Goal: Task Accomplishment & Management: Manage account settings

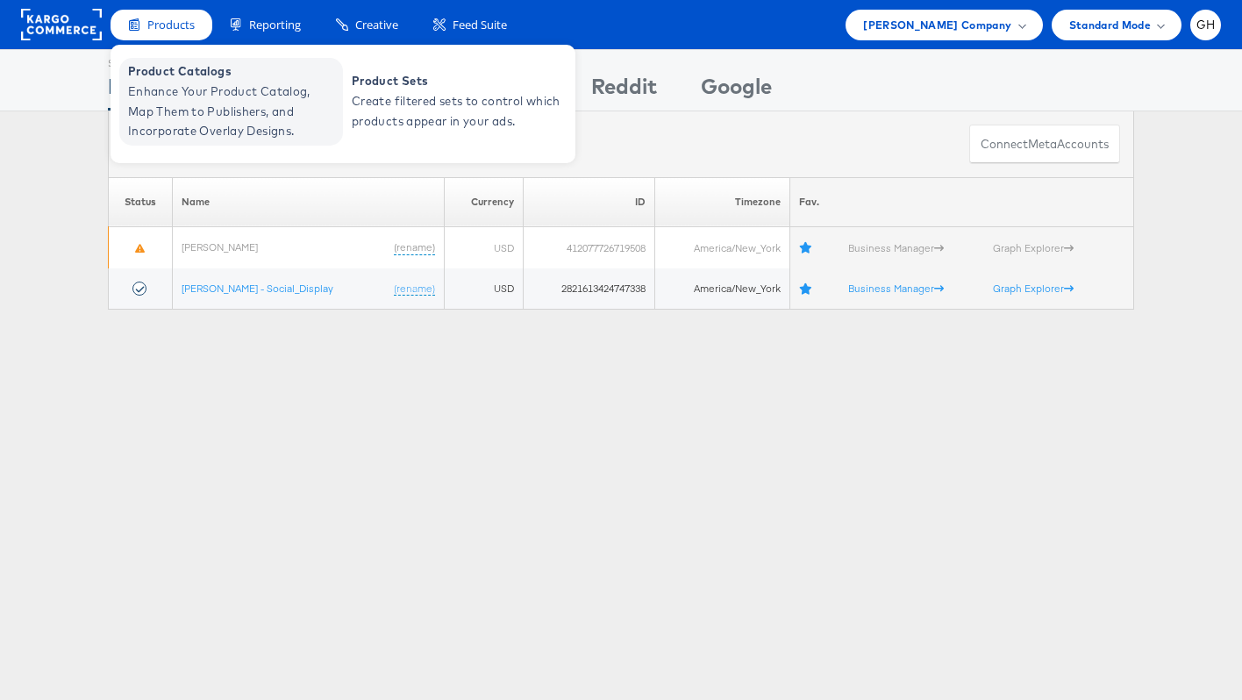
click at [194, 83] on span "Enhance Your Product Catalog, Map Them to Publishers, and Incorporate Overlay D…" at bounding box center [233, 112] width 211 height 60
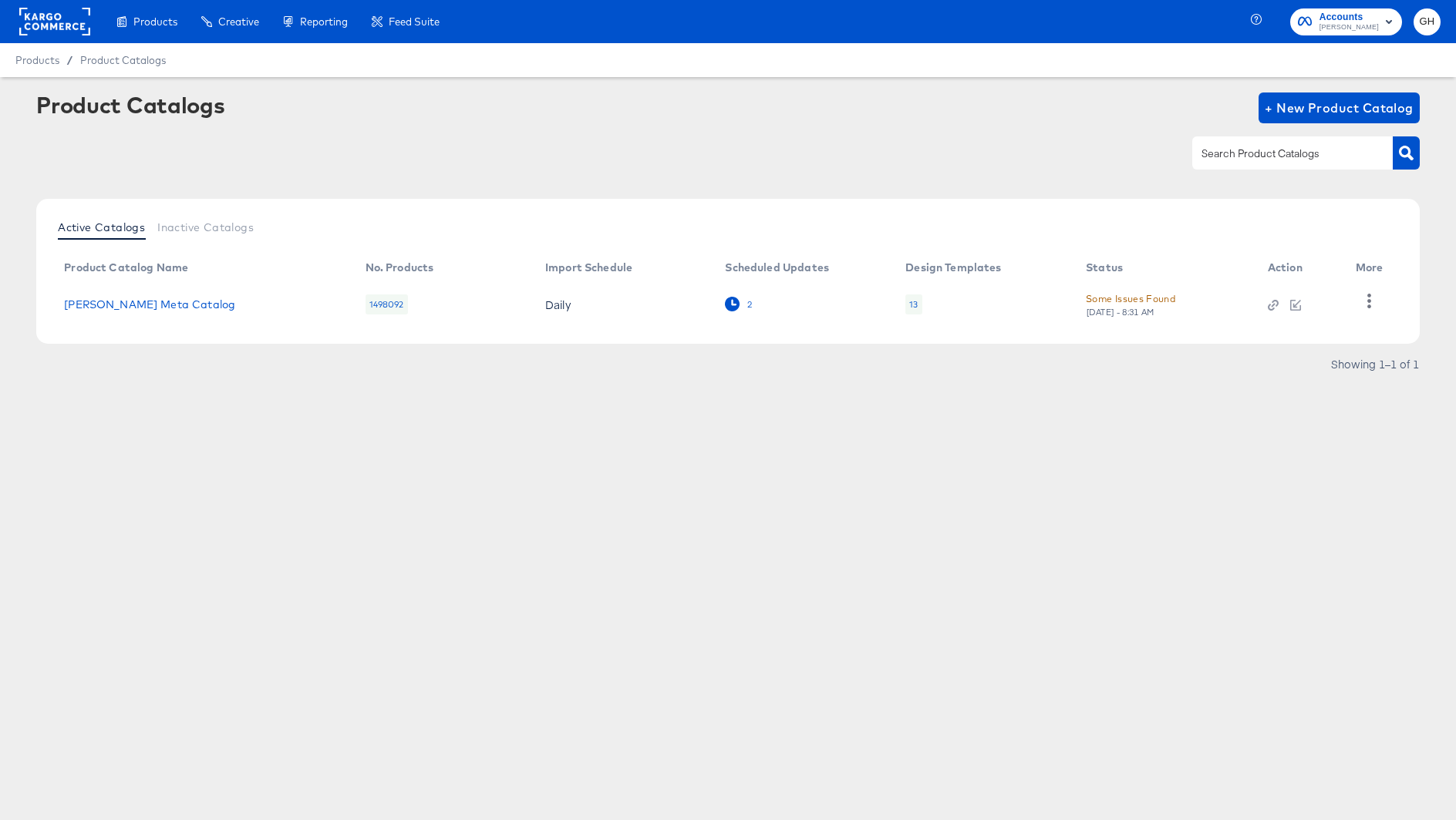
click at [732, 300] on icon at bounding box center [732, 304] width 15 height 15
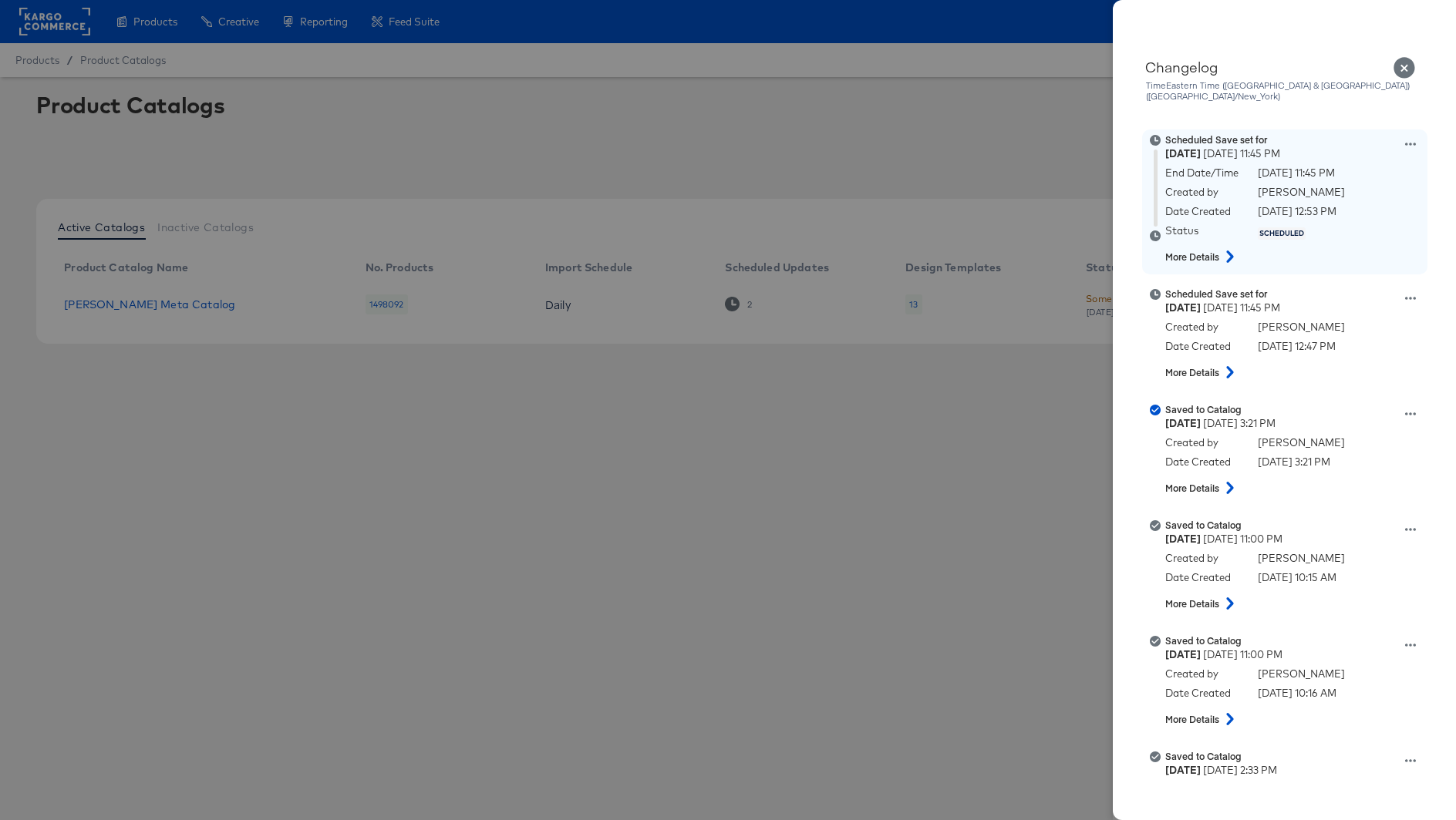
click at [1410, 142] on icon at bounding box center [1410, 144] width 11 height 4
click at [1360, 172] on button "Edit scheduled version" at bounding box center [1338, 183] width 154 height 22
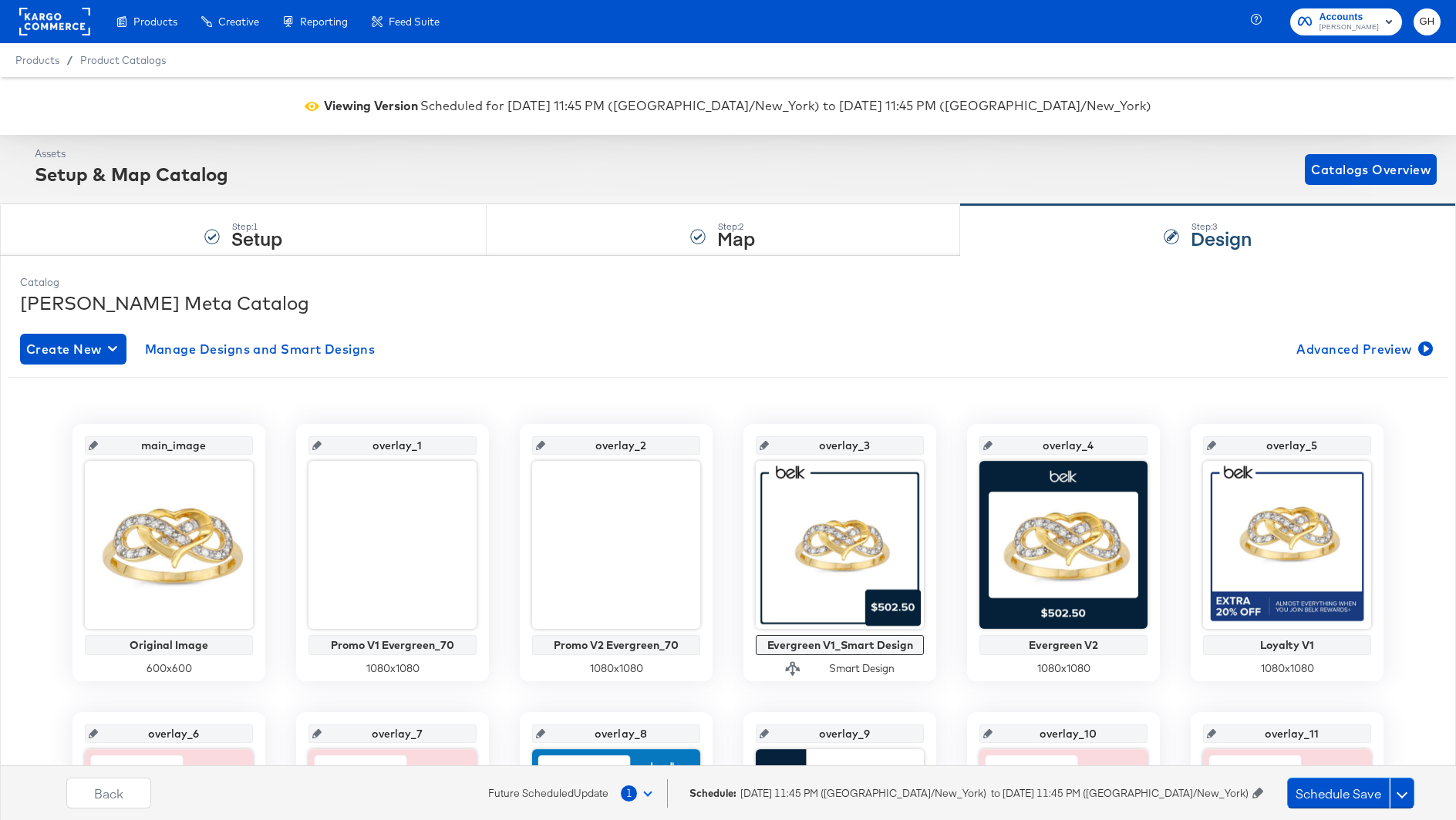
click at [1258, 790] on icon at bounding box center [1258, 793] width 11 height 11
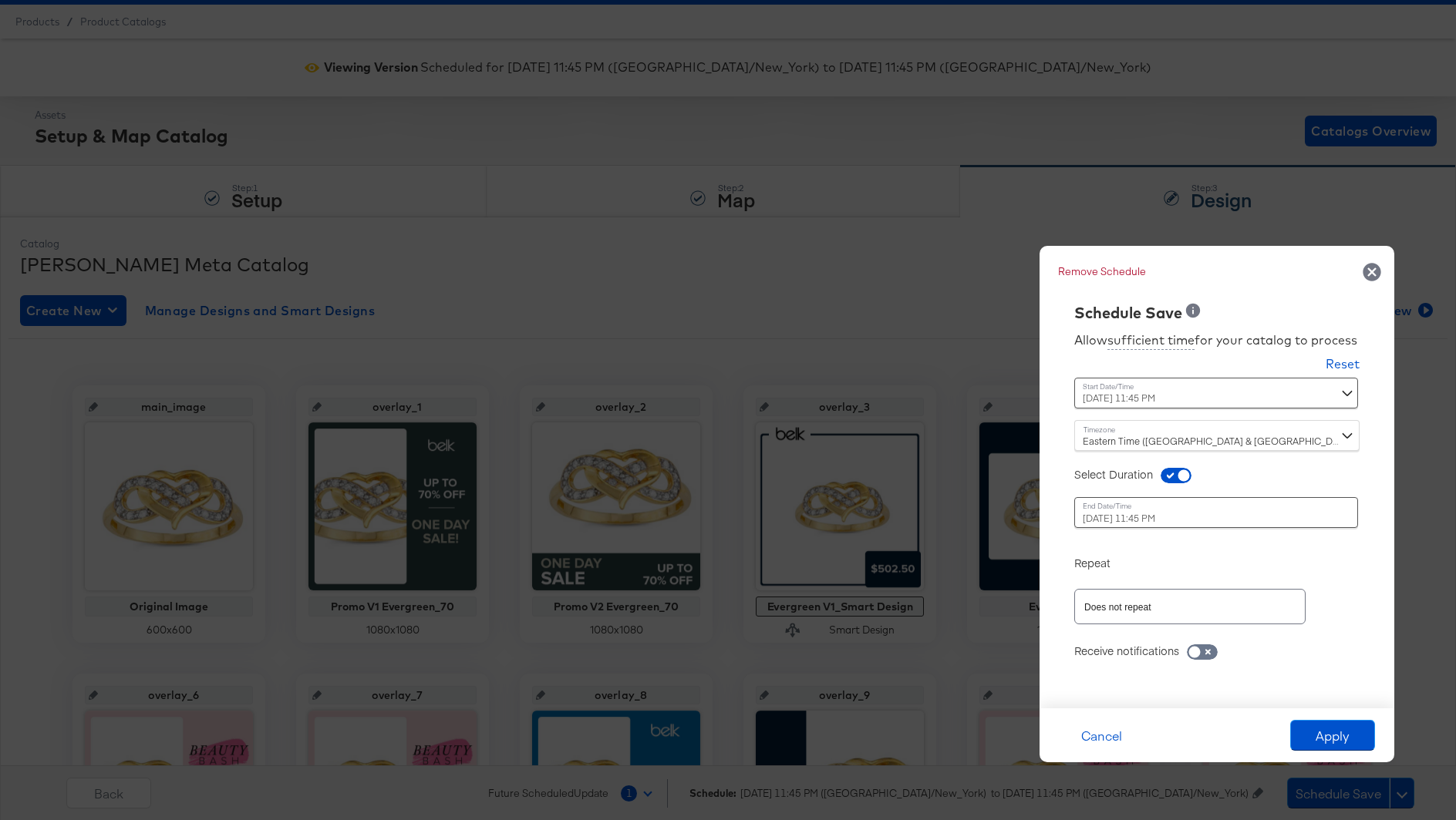
scroll to position [54, 0]
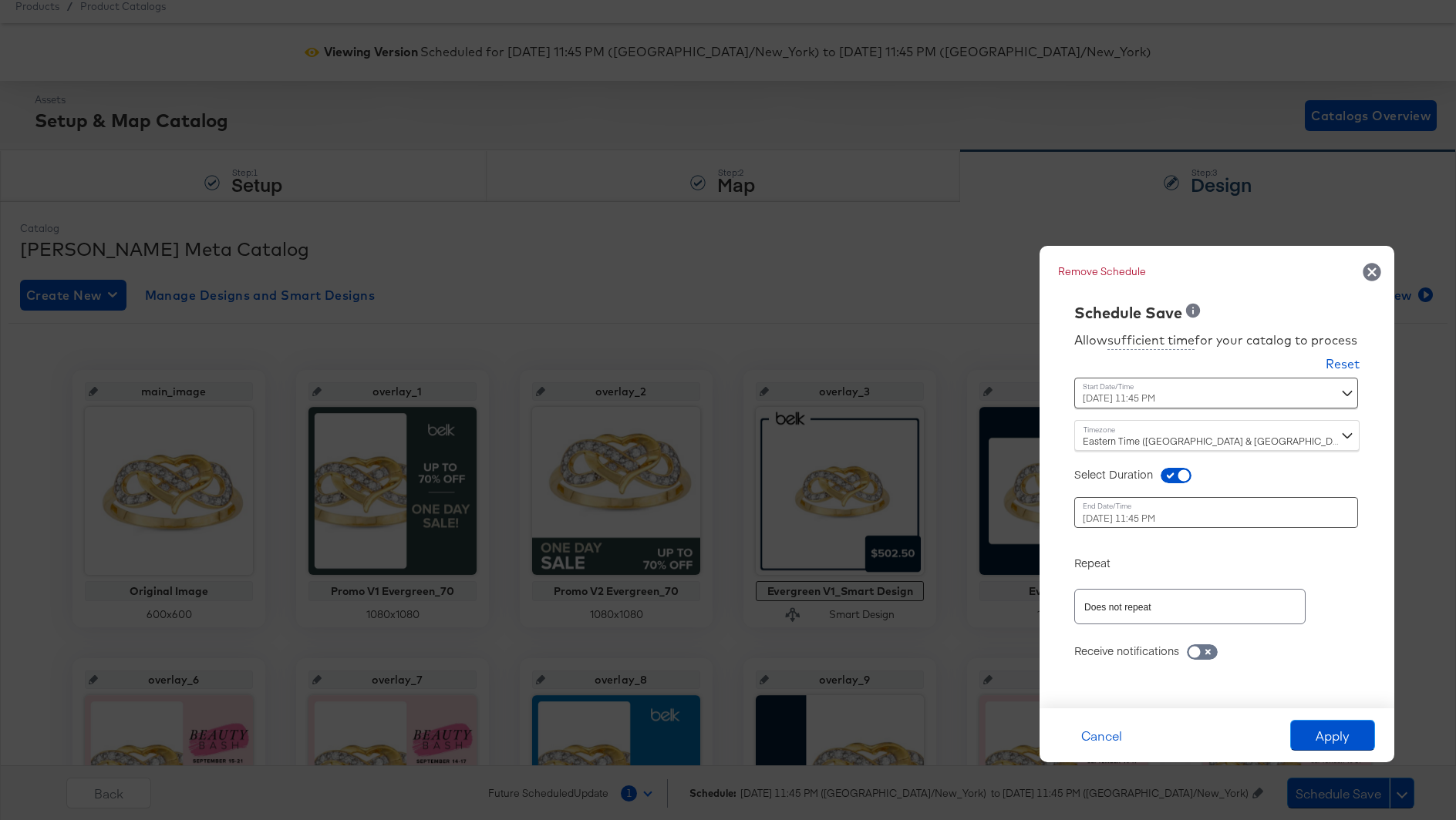
click at [1207, 524] on div "[DATE] 11:45 PM ‹ [DATE] › Su Mo Tu We Th Fr Sa 31 1 2 3 4 5 6 7 8 9 10 11 12 1…" at bounding box center [1179, 512] width 209 height 31
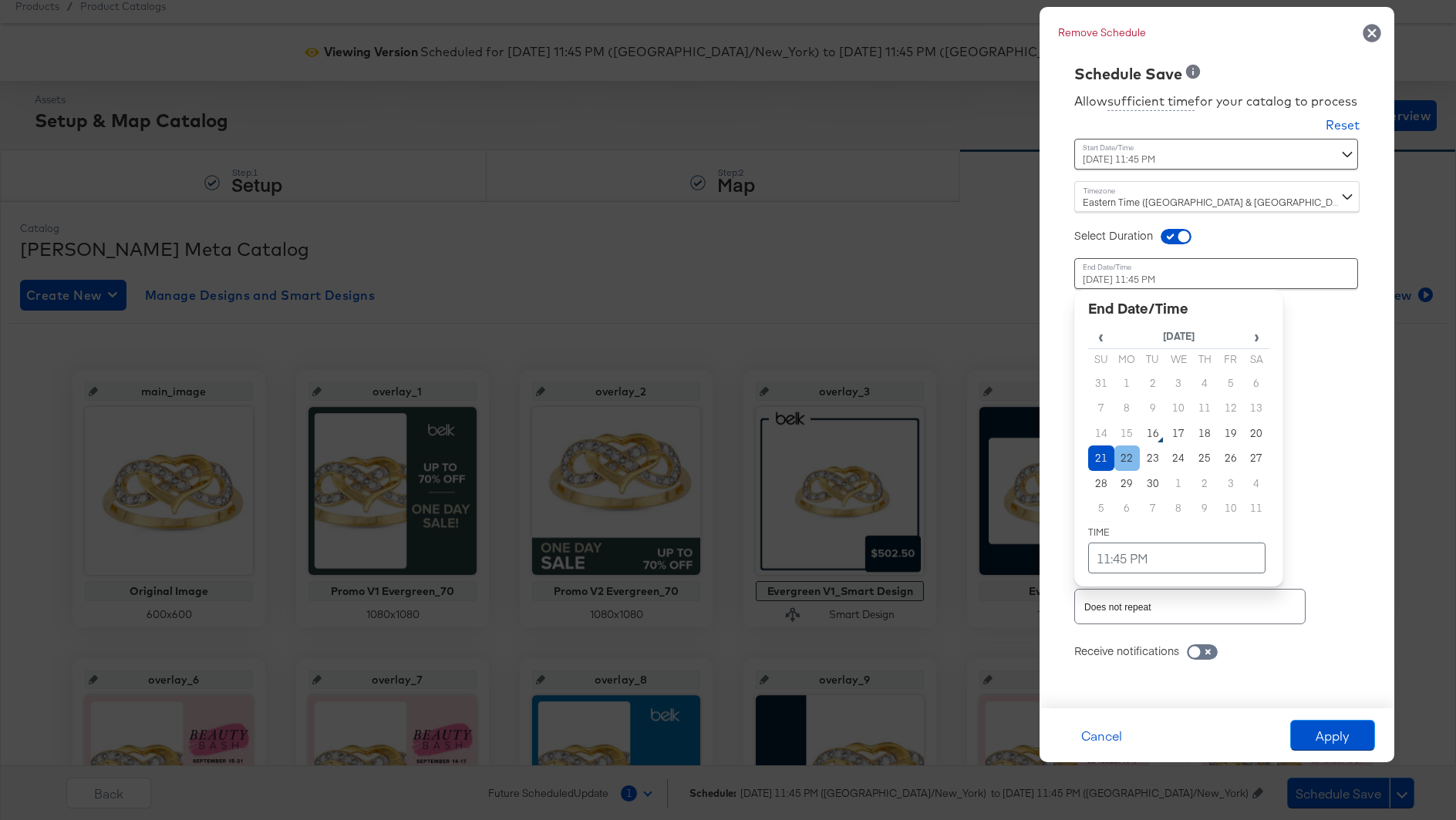
click at [1132, 462] on td "22" at bounding box center [1128, 458] width 26 height 25
type input "[DATE] 11:45 PM"
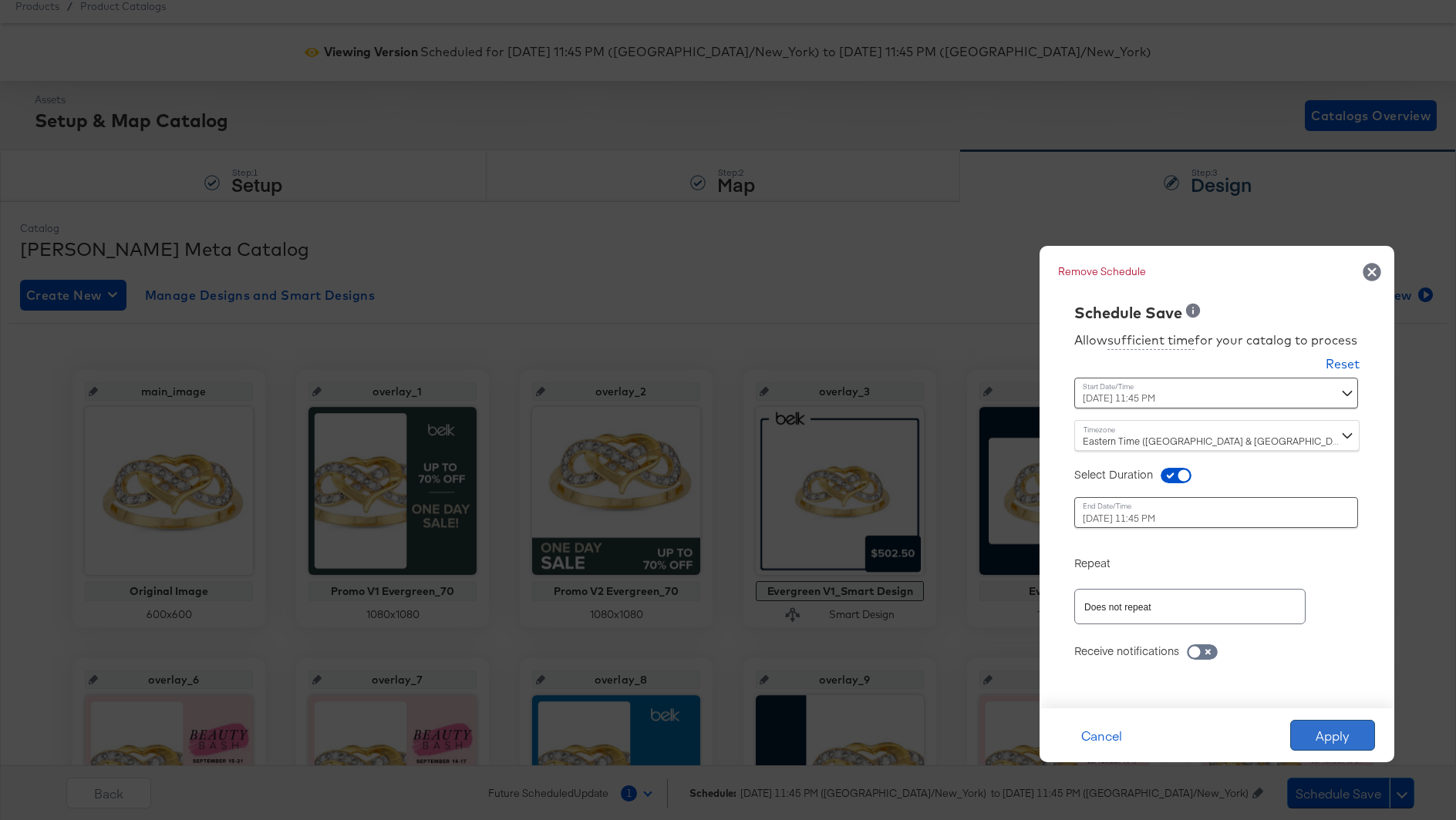
click at [1342, 737] on button "Apply" at bounding box center [1333, 735] width 84 height 31
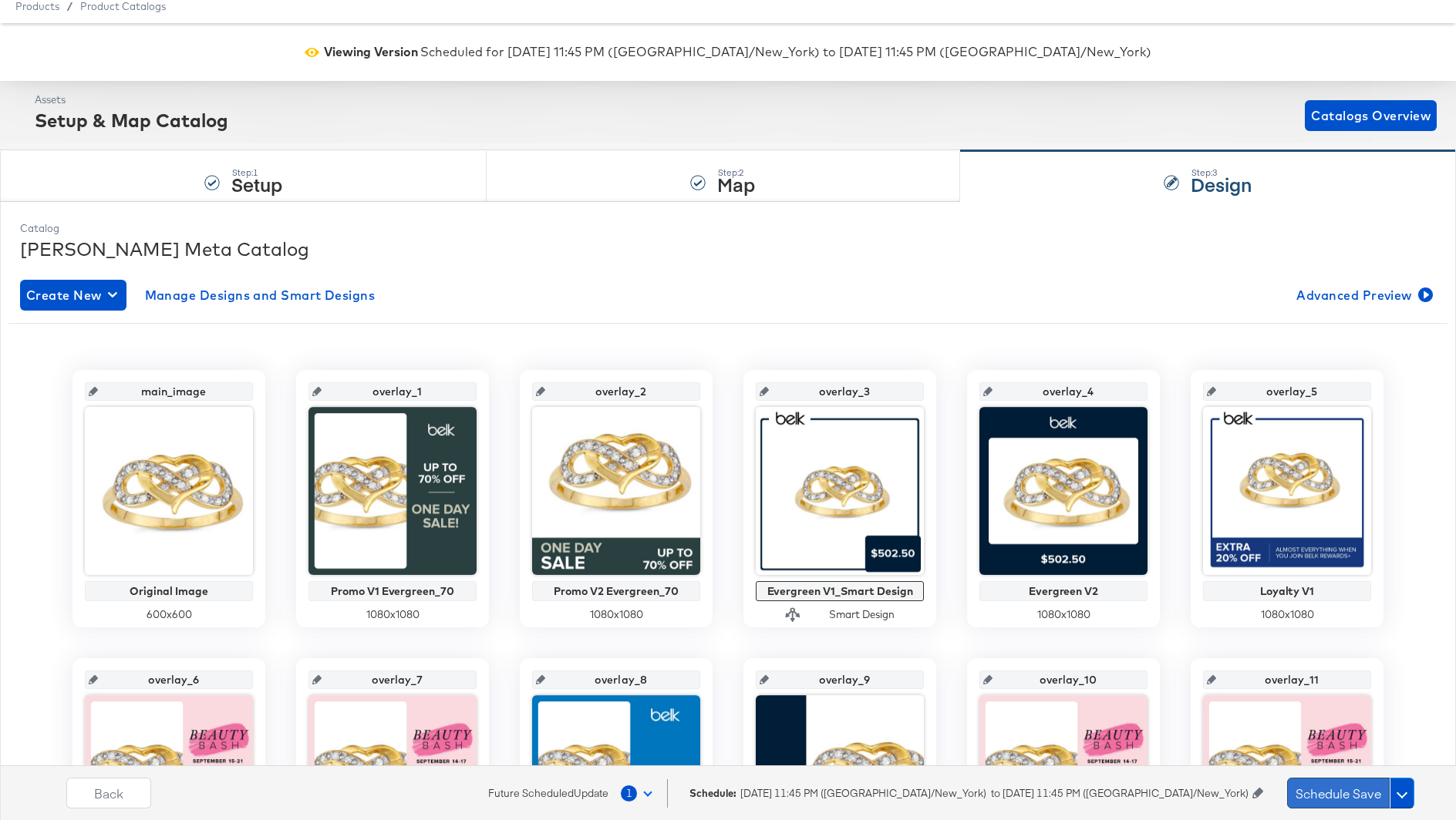
click at [1335, 794] on button "Schedule Save" at bounding box center [1338, 793] width 103 height 31
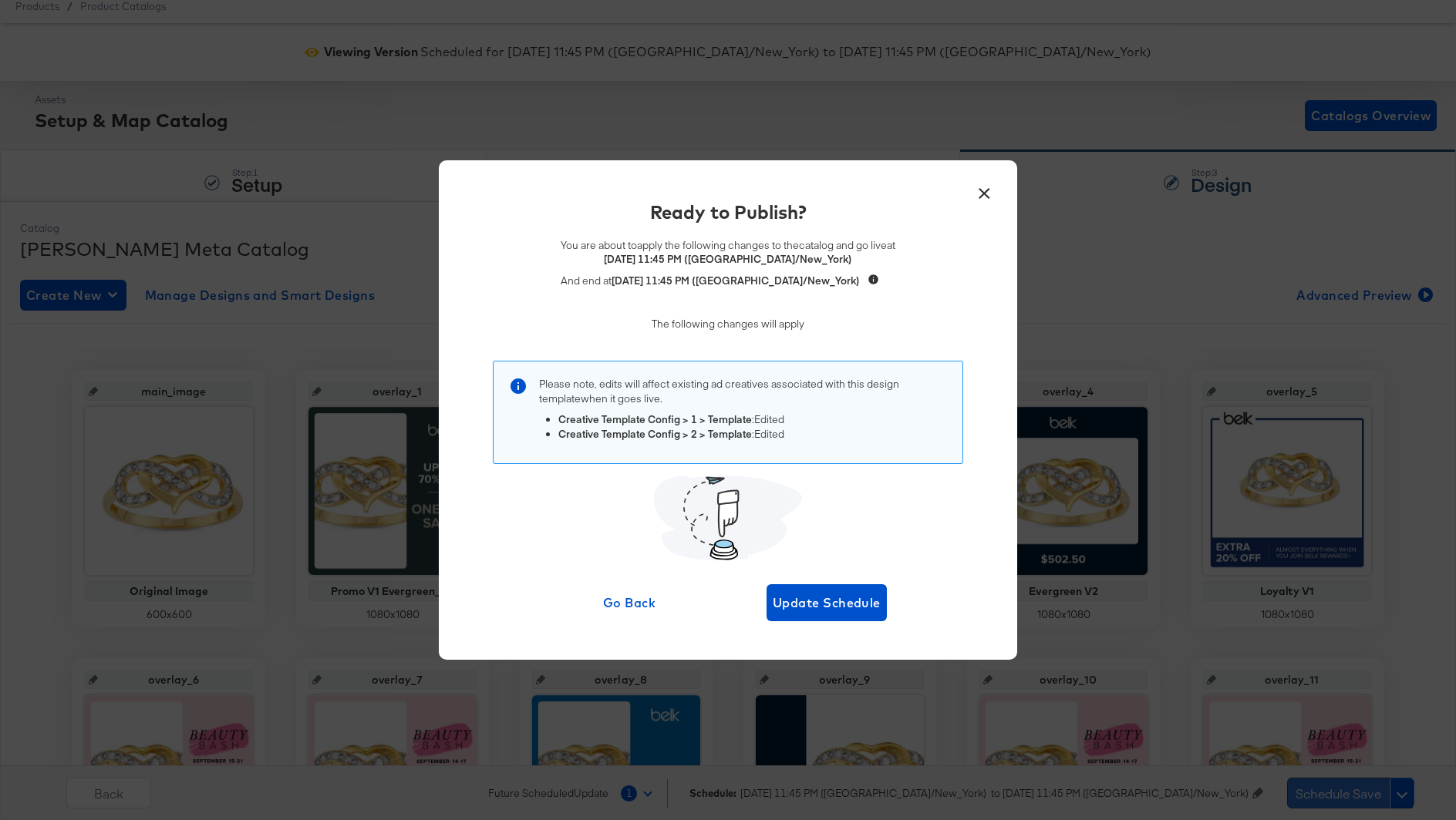
scroll to position [0, 0]
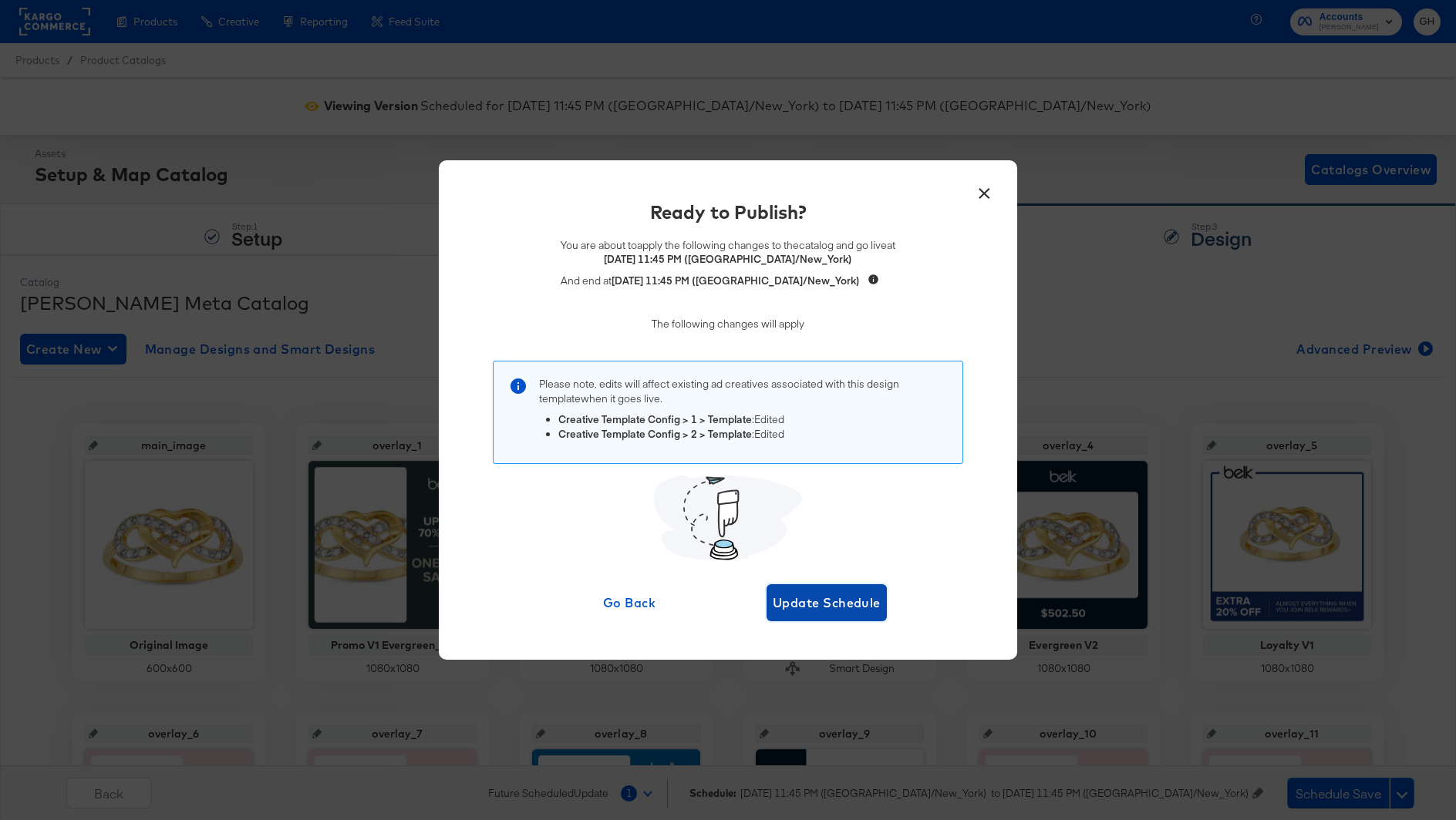
click at [813, 606] on span "Update Schedule" at bounding box center [826, 603] width 108 height 22
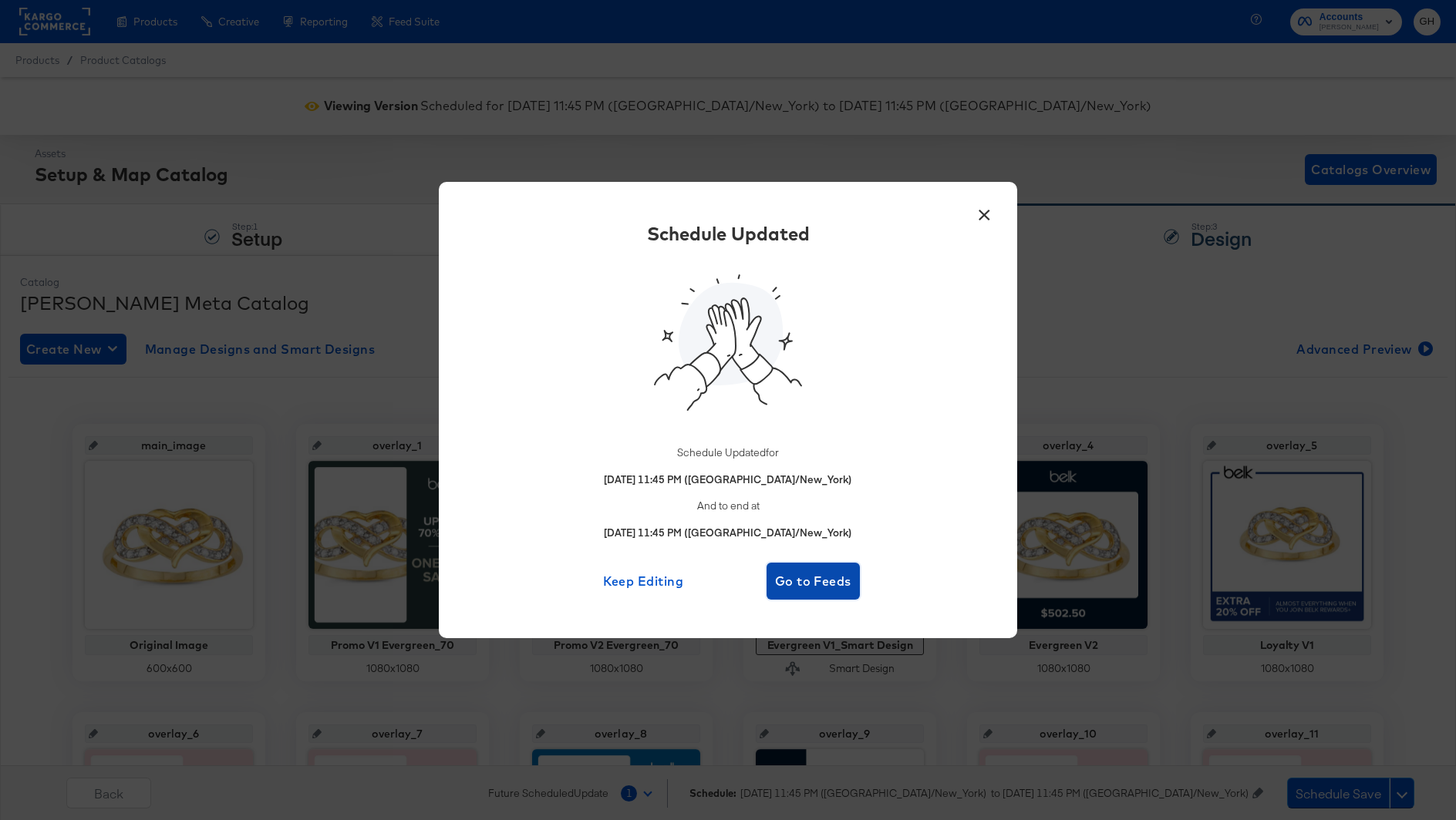
click at [783, 583] on span "Go to Feeds" at bounding box center [813, 581] width 81 height 22
